Goal: Task Accomplishment & Management: Use online tool/utility

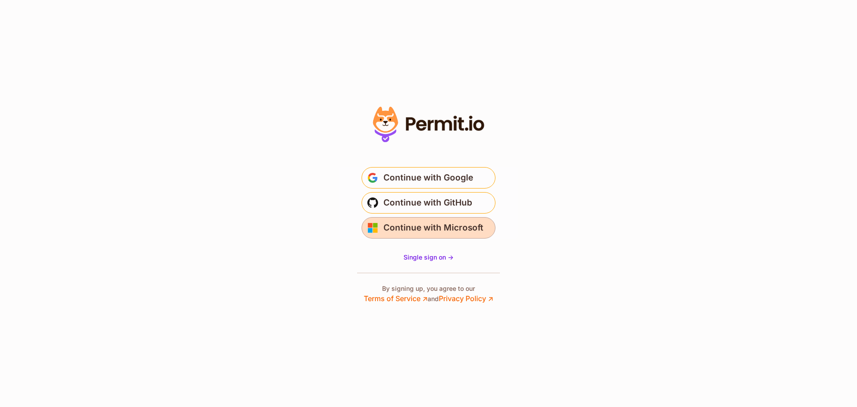
click at [434, 233] on span "Continue with Microsoft" at bounding box center [434, 228] width 100 height 14
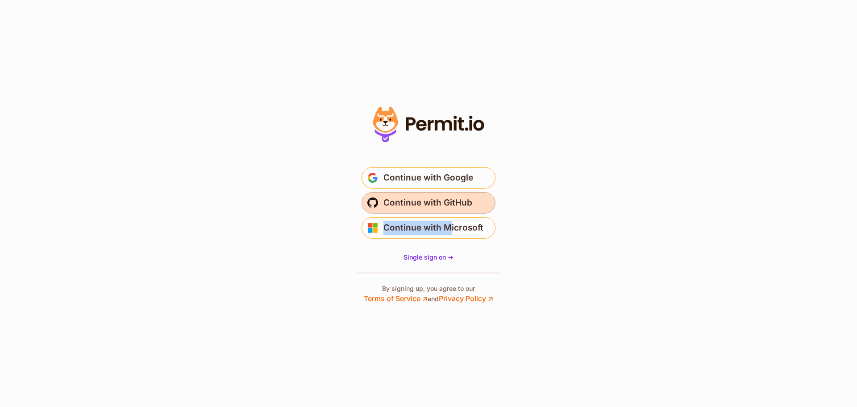
drag, startPoint x: 448, startPoint y: 216, endPoint x: 461, endPoint y: 210, distance: 14.4
click at [470, 209] on div "Continue with Google Continue with GitHub Continue with Microsoft" at bounding box center [428, 202] width 179 height 71
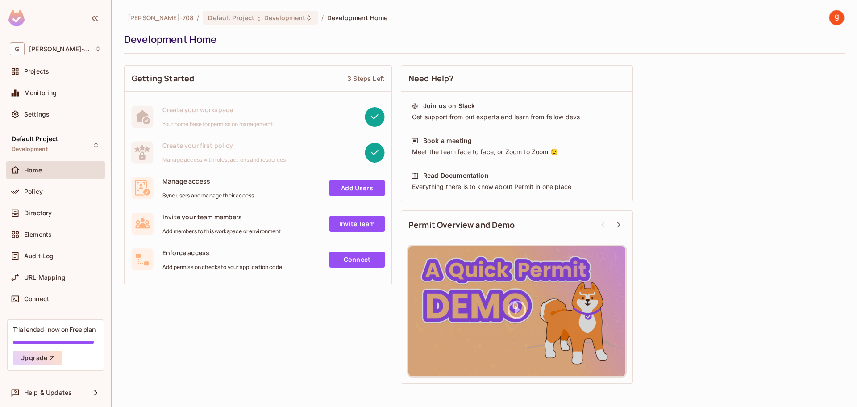
click at [230, 151] on div "Create your first policy Manage access with roles, actions and resources" at bounding box center [224, 152] width 123 height 22
click at [45, 195] on div "Policy" at bounding box center [56, 191] width 92 height 11
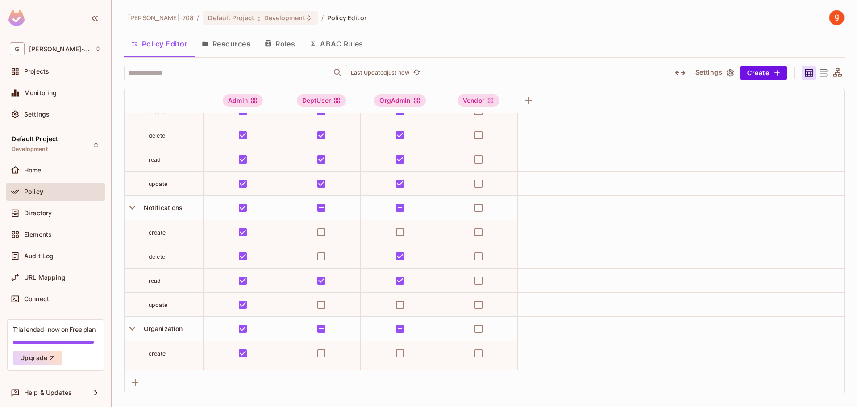
scroll to position [670, 0]
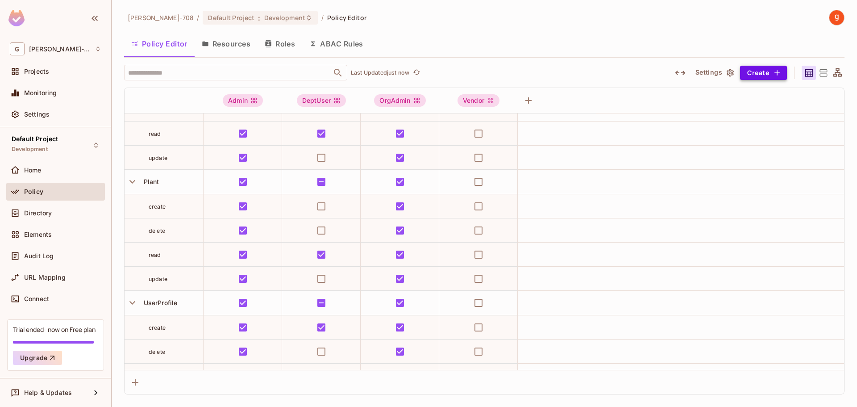
click at [763, 79] on button "Create" at bounding box center [763, 73] width 47 height 14
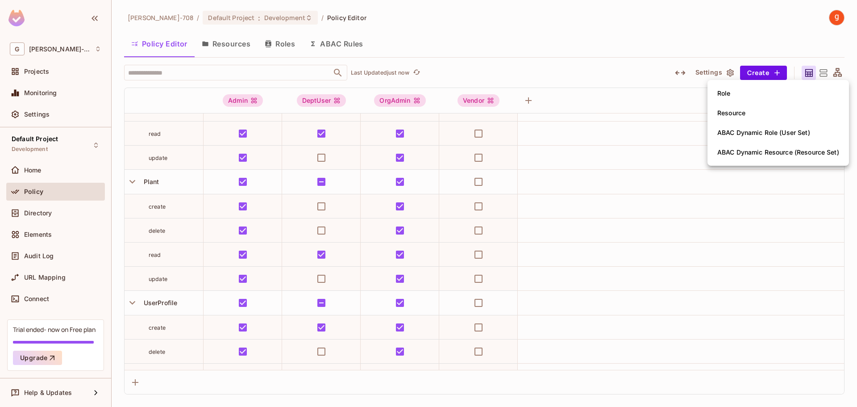
click at [611, 94] on div at bounding box center [428, 203] width 857 height 407
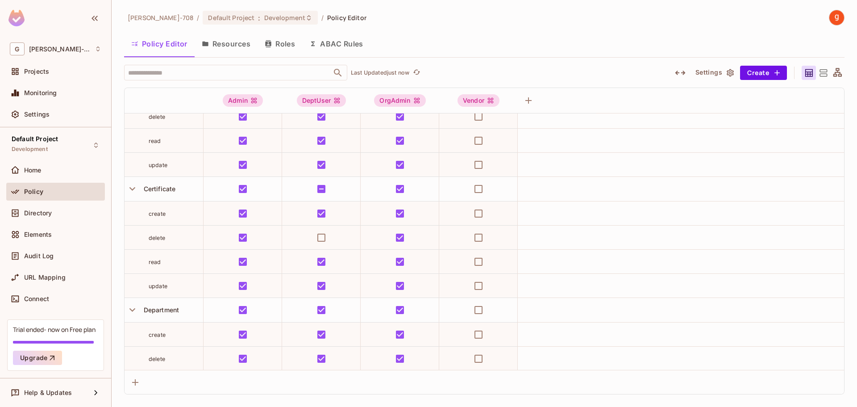
scroll to position [0, 0]
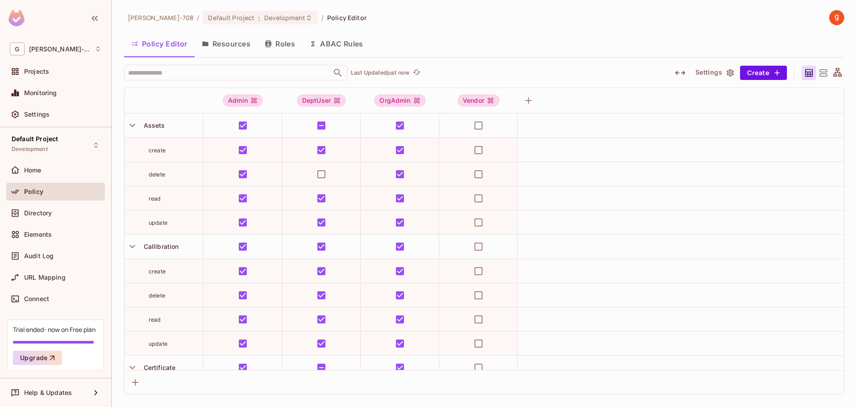
click at [246, 46] on button "Resources" at bounding box center [226, 44] width 63 height 22
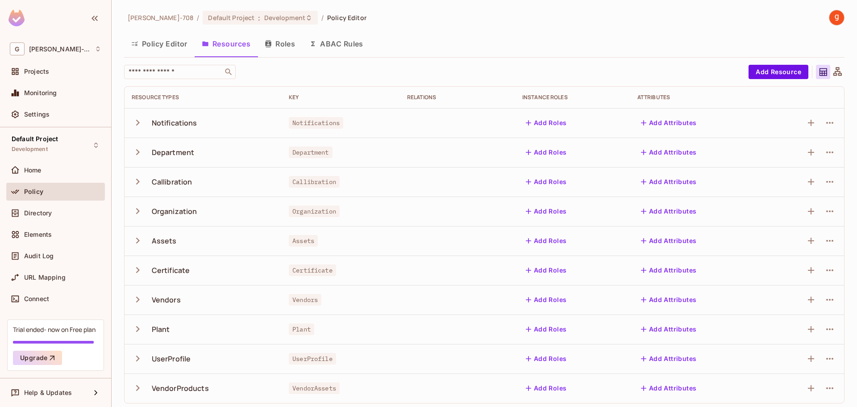
click at [274, 48] on button "Roles" at bounding box center [280, 44] width 45 height 22
